Goal: Task Accomplishment & Management: Use online tool/utility

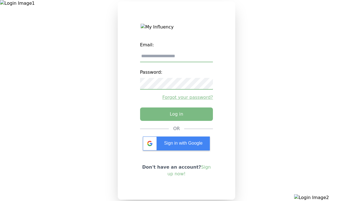
click at [176, 58] on input "email" at bounding box center [176, 57] width 73 height 12
type input "**********"
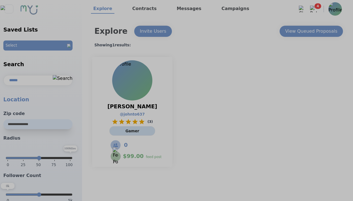
select select "*"
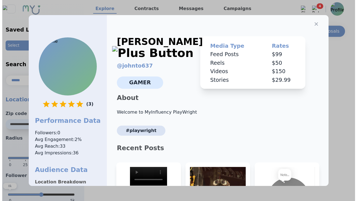
scroll to position [84, 0]
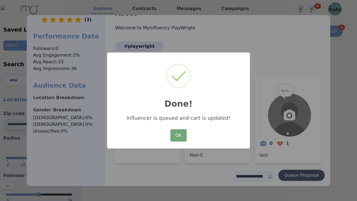
click at [179, 136] on button "OK" at bounding box center [179, 135] width 16 height 12
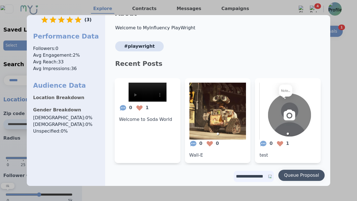
scroll to position [0, 0]
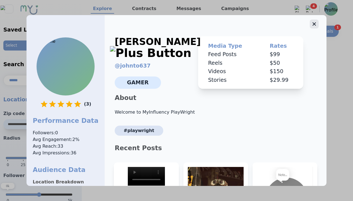
click at [313, 22] on icon "button" at bounding box center [314, 23] width 3 height 3
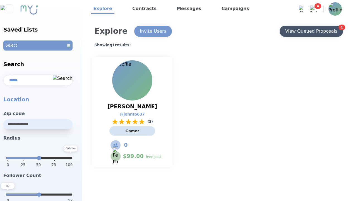
click at [311, 31] on div "View Queued Proposals" at bounding box center [311, 31] width 52 height 7
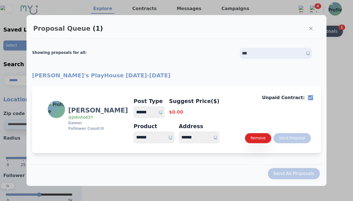
select select "*"
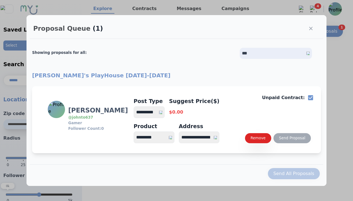
click at [152, 112] on select "**********" at bounding box center [149, 112] width 31 height 12
click at [292, 138] on div "Send Proposal" at bounding box center [292, 138] width 26 height 6
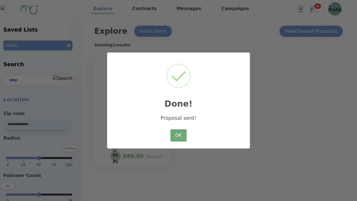
click at [179, 136] on button "OK" at bounding box center [179, 135] width 16 height 12
